Goal: Find specific page/section: Find specific page/section

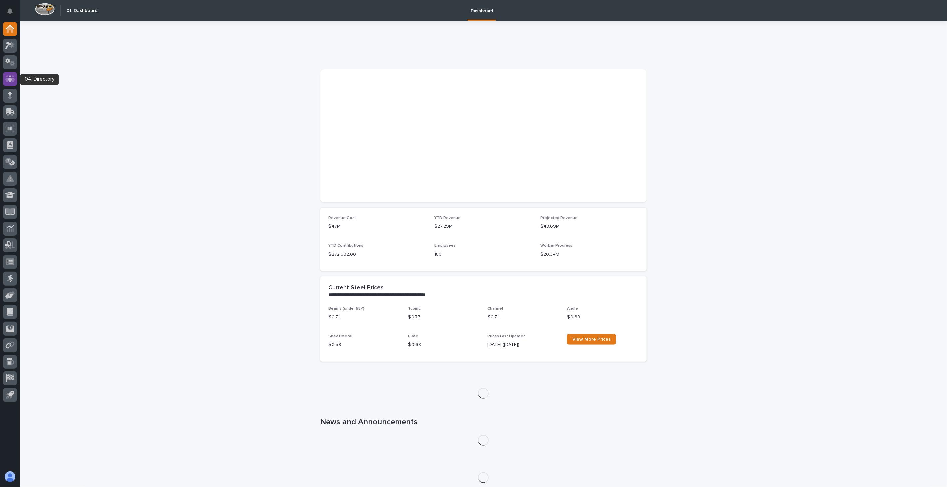
click at [12, 78] on icon at bounding box center [10, 78] width 10 height 7
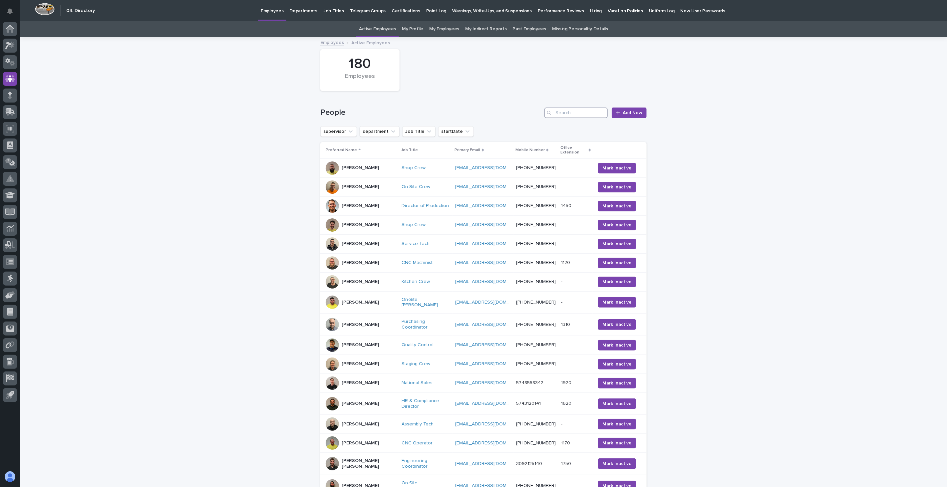
click at [561, 116] on input "Search" at bounding box center [575, 113] width 63 height 11
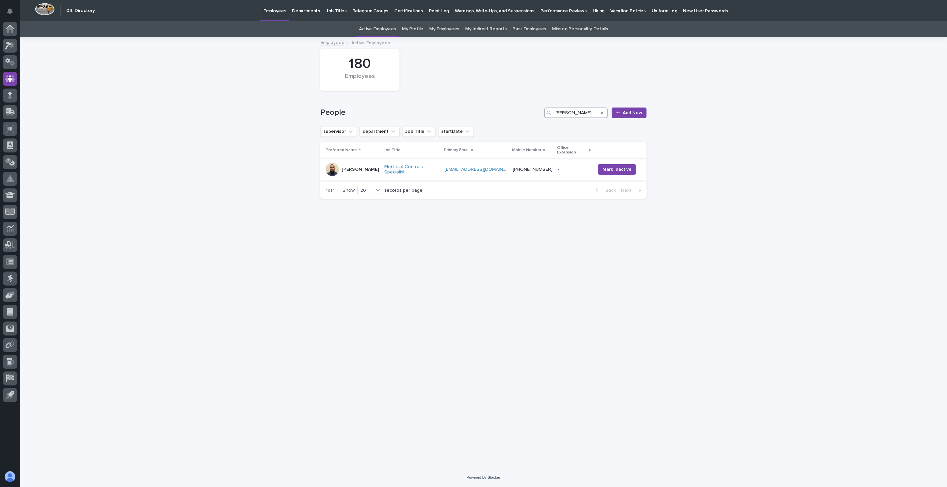
type input "[PERSON_NAME]"
click at [375, 169] on div "[PERSON_NAME]" at bounding box center [352, 169] width 53 height 13
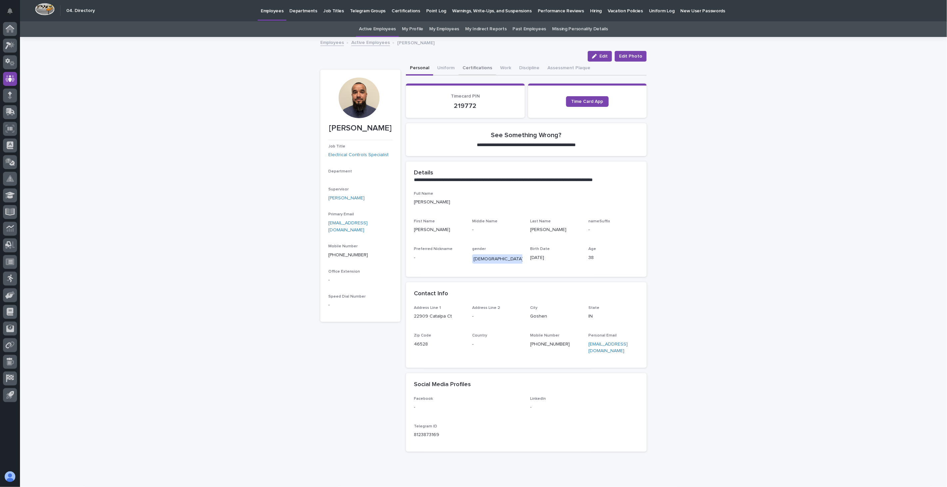
click at [471, 69] on button "Certifications" at bounding box center [477, 69] width 38 height 14
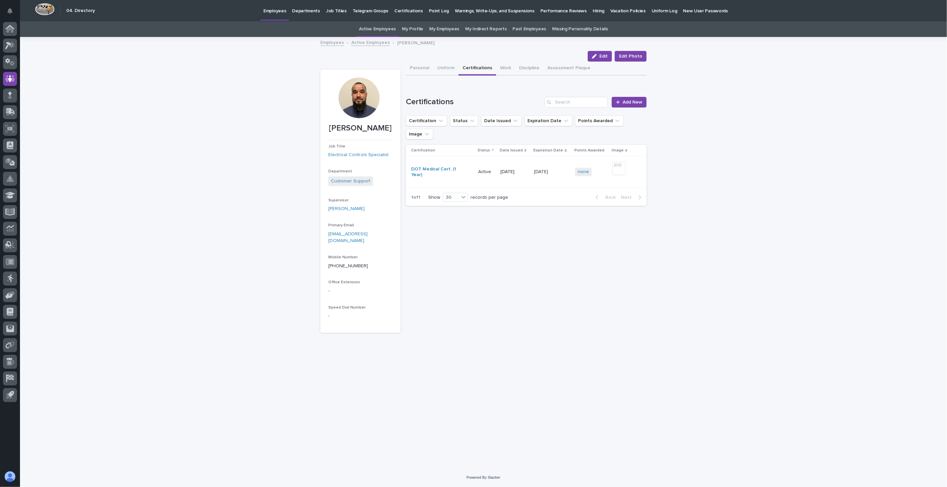
click at [338, 42] on link "Employees" at bounding box center [332, 42] width 24 height 8
